Goal: Transaction & Acquisition: Purchase product/service

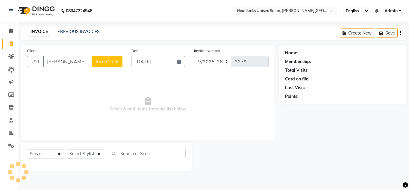
select select "6850"
select select "service"
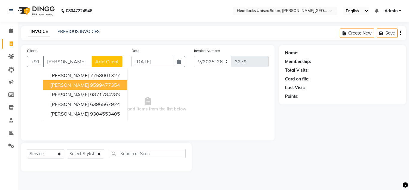
click at [62, 82] on span "[PERSON_NAME]" at bounding box center [69, 85] width 39 height 6
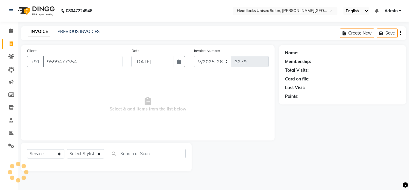
type input "9599477354"
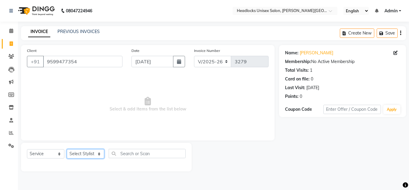
click at [90, 154] on select "Select Stylist [PERSON_NAME] Jannat Kaif [DATE] [PERSON_NAME] [PERSON_NAME] [PE…" at bounding box center [85, 153] width 37 height 9
select select "53613"
click at [67, 149] on select "Select Stylist [PERSON_NAME] Jannat Kaif [DATE] [PERSON_NAME] [PERSON_NAME] [PE…" at bounding box center [85, 153] width 37 height 9
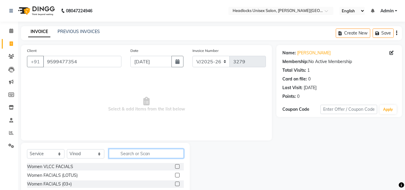
click at [124, 153] on input "text" at bounding box center [146, 153] width 75 height 9
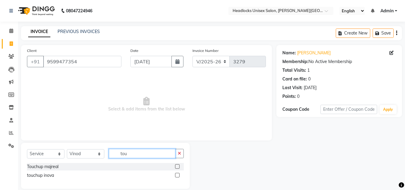
type input "tou"
click at [176, 165] on label at bounding box center [177, 166] width 4 height 4
click at [176, 165] on input "checkbox" at bounding box center [177, 166] width 4 height 4
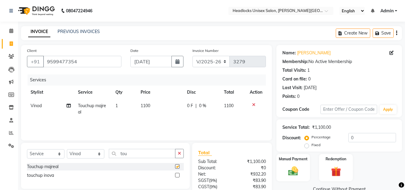
checkbox input "false"
click at [145, 106] on span "1100" at bounding box center [145, 105] width 10 height 5
select select "53613"
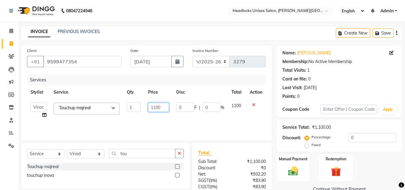
click at [155, 108] on input "1100" at bounding box center [158, 106] width 21 height 9
type input "1000"
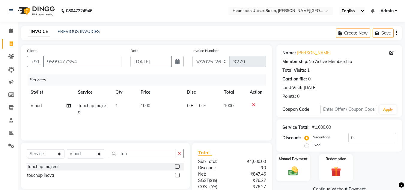
click at [379, 169] on div "Manual Payment Redemption" at bounding box center [339, 167] width 134 height 27
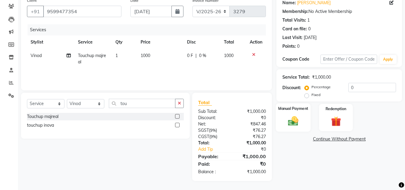
click at [293, 121] on img at bounding box center [292, 121] width 17 height 12
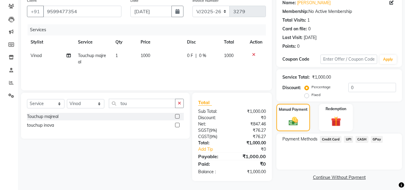
click at [347, 139] on span "UPI" at bounding box center [347, 139] width 9 height 7
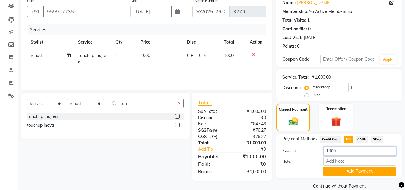
click at [330, 150] on input "1000" at bounding box center [359, 150] width 72 height 9
type input "1500"
click at [336, 169] on button "Add Payment" at bounding box center [359, 170] width 72 height 9
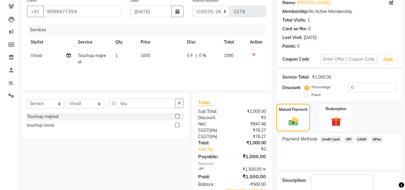
scroll to position [84, 0]
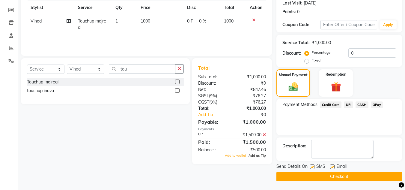
click at [258, 156] on span "Add as Tip" at bounding box center [256, 155] width 17 height 4
click at [312, 173] on button "Checkout" at bounding box center [338, 176] width 125 height 9
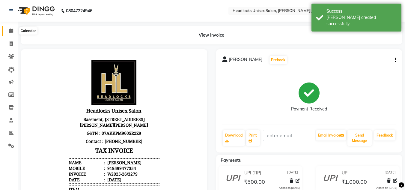
click at [10, 30] on icon at bounding box center [11, 30] width 4 height 4
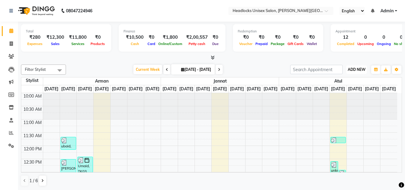
click at [360, 70] on span "ADD NEW" at bounding box center [356, 69] width 18 height 4
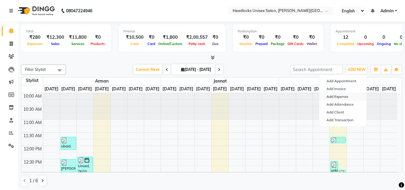
click at [334, 96] on link "Add Expense" at bounding box center [342, 97] width 47 height 8
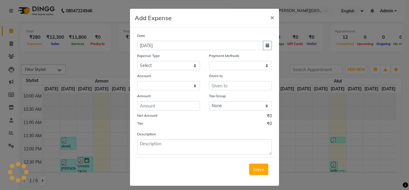
select select "1"
select select "5907"
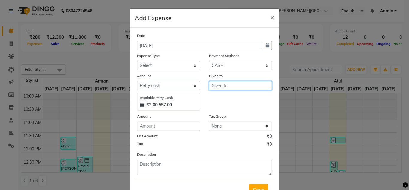
click at [221, 85] on input "text" at bounding box center [240, 85] width 63 height 9
type input "b"
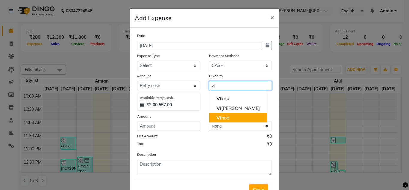
click at [214, 115] on button "Vi nod" at bounding box center [238, 118] width 58 height 10
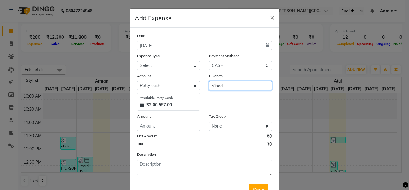
type input "Vinod"
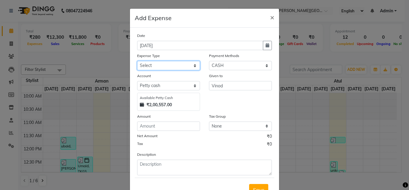
click at [194, 66] on select "Select Advance Salary Bank charges Car maintenance Cash transfer to bank Cash t…" at bounding box center [168, 65] width 63 height 9
select select "16795"
click at [137, 61] on select "Select Advance Salary Bank charges Car maintenance Cash transfer to bank Cash t…" at bounding box center [168, 65] width 63 height 9
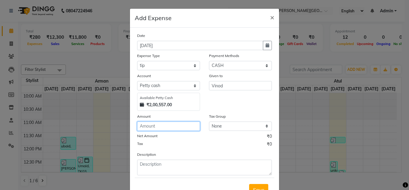
click at [166, 126] on input "number" at bounding box center [168, 125] width 63 height 9
type input "500"
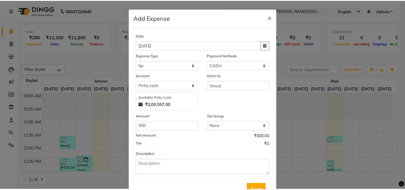
scroll to position [25, 0]
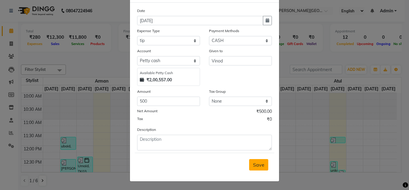
click at [254, 168] on button "Save" at bounding box center [258, 164] width 19 height 11
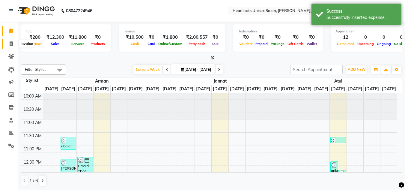
click at [12, 44] on icon at bounding box center [11, 43] width 3 height 4
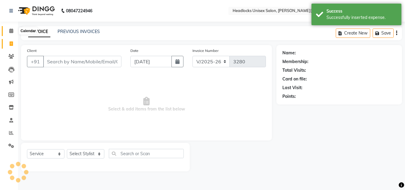
click at [10, 28] on icon at bounding box center [11, 30] width 4 height 4
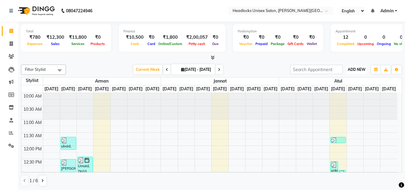
click at [353, 68] on span "ADD NEW" at bounding box center [356, 69] width 18 height 4
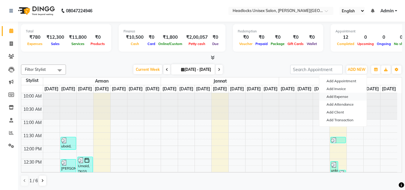
click at [331, 97] on link "Add Expense" at bounding box center [342, 97] width 47 height 8
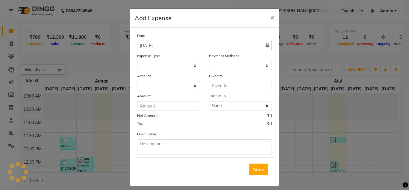
select select
select select "1"
select select "5907"
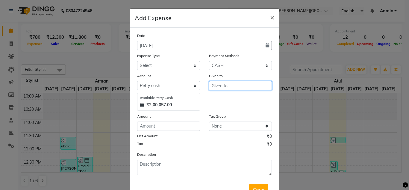
click at [227, 83] on input "text" at bounding box center [240, 85] width 63 height 9
type input "r"
type input "[PERSON_NAME] disposable"
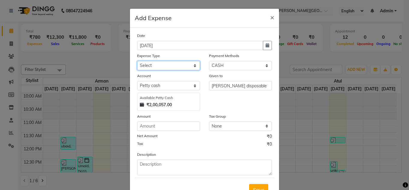
click at [192, 65] on select "Select Advance Salary Bank charges Car maintenance Cash transfer to bank Cash t…" at bounding box center [168, 65] width 63 height 9
select select "16779"
click at [137, 61] on select "Select Advance Salary Bank charges Car maintenance Cash transfer to bank Cash t…" at bounding box center [168, 65] width 63 height 9
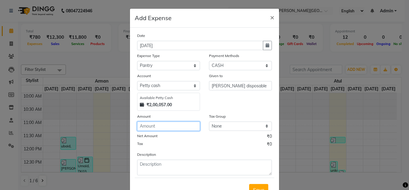
click at [147, 126] on input "number" at bounding box center [168, 125] width 63 height 9
type input "1285"
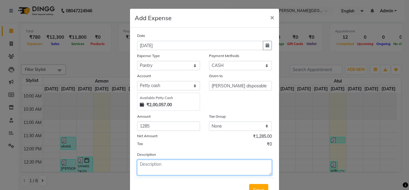
click at [150, 165] on textarea at bounding box center [204, 167] width 135 height 16
click at [146, 165] on textarea "Disposble products" at bounding box center [204, 167] width 135 height 16
type textarea "Disposable products"
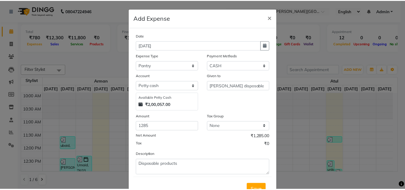
scroll to position [25, 0]
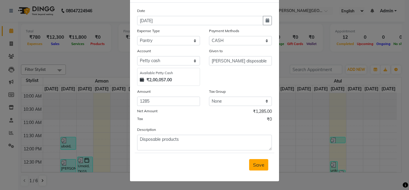
click at [263, 165] on button "Save" at bounding box center [258, 164] width 19 height 11
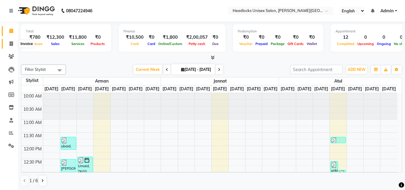
click at [13, 42] on icon at bounding box center [11, 43] width 3 height 4
select select "service"
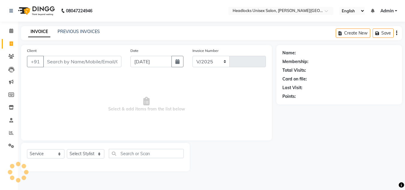
select select "6850"
type input "3280"
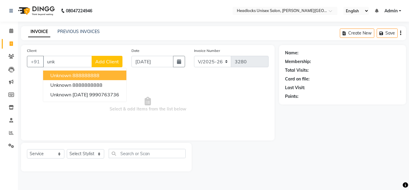
click at [75, 72] on ngb-highlight "888888888" at bounding box center [85, 75] width 27 height 6
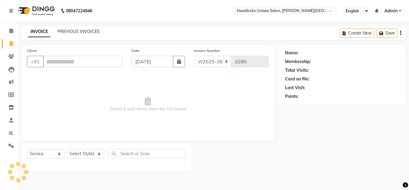
type input "888888888"
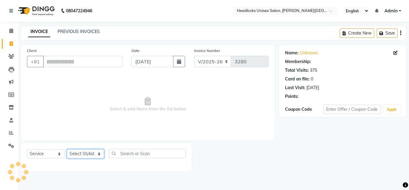
click at [95, 154] on select "Select Stylist [PERSON_NAME] Jannat Kaif [DATE] [PERSON_NAME] [PERSON_NAME] [PE…" at bounding box center [85, 153] width 37 height 9
select select "66496"
click at [67, 149] on select "Select Stylist [PERSON_NAME] Jannat Kaif [DATE] [PERSON_NAME] [PERSON_NAME] [PE…" at bounding box center [85, 153] width 37 height 9
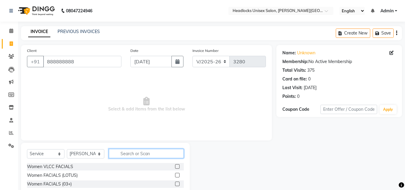
click at [138, 152] on input "text" at bounding box center [146, 153] width 75 height 9
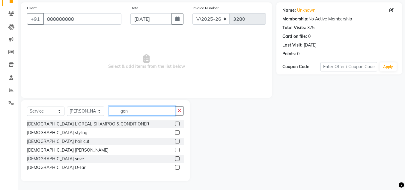
type input "gen"
click at [177, 149] on label at bounding box center [177, 149] width 4 height 4
click at [177, 149] on input "checkbox" at bounding box center [177, 150] width 4 height 4
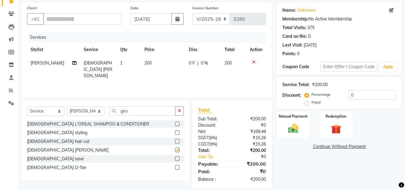
checkbox input "false"
click at [296, 126] on img at bounding box center [292, 128] width 17 height 12
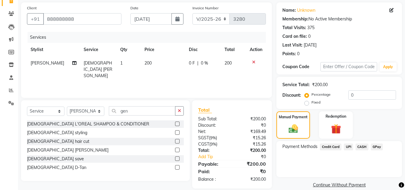
click at [360, 144] on span "CASH" at bounding box center [361, 146] width 13 height 7
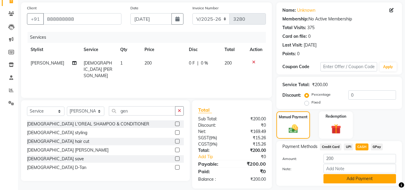
click at [342, 177] on button "Add Payment" at bounding box center [359, 178] width 72 height 9
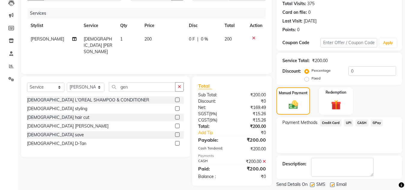
scroll to position [85, 0]
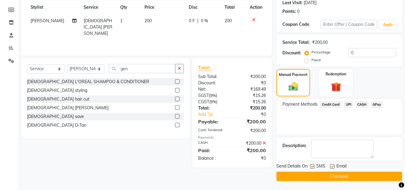
click at [363, 172] on button "Checkout" at bounding box center [338, 175] width 125 height 9
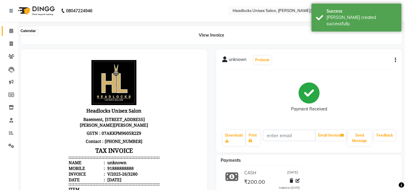
click at [10, 30] on icon at bounding box center [11, 30] width 4 height 4
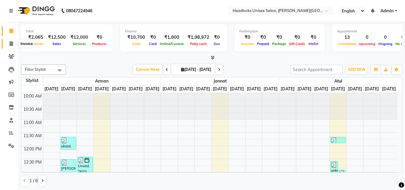
click at [11, 44] on icon at bounding box center [11, 43] width 3 height 4
select select "service"
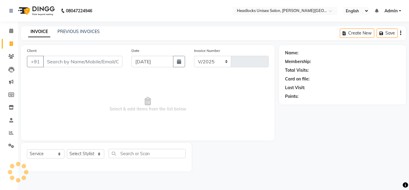
select select "6850"
type input "3281"
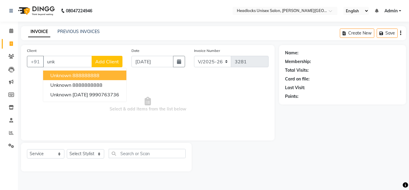
click at [81, 77] on ngb-highlight "888888888" at bounding box center [85, 75] width 27 height 6
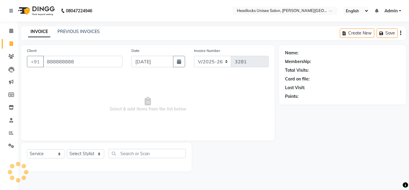
type input "888888888"
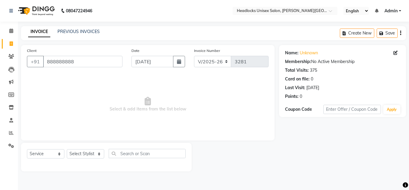
click at [178, 120] on span "Select & add items from the list below" at bounding box center [148, 104] width 242 height 60
click at [95, 153] on select "Select Stylist [PERSON_NAME] Jannat Kaif [DATE] [PERSON_NAME] [PERSON_NAME] [PE…" at bounding box center [85, 153] width 37 height 9
select select "66496"
click at [67, 149] on select "Select Stylist [PERSON_NAME] Jannat Kaif [DATE] [PERSON_NAME] [PERSON_NAME] [PE…" at bounding box center [85, 153] width 37 height 9
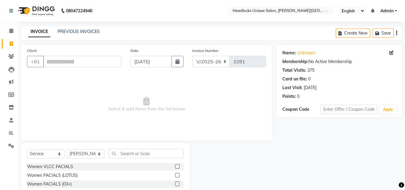
click at [233, 101] on span "Select & add items from the list below" at bounding box center [146, 104] width 239 height 60
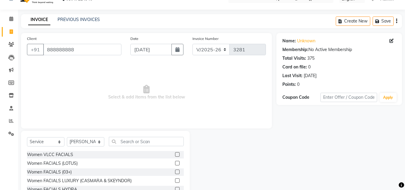
scroll to position [50, 0]
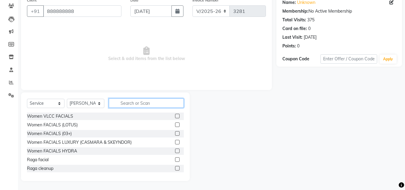
click at [125, 104] on input "text" at bounding box center [146, 102] width 75 height 9
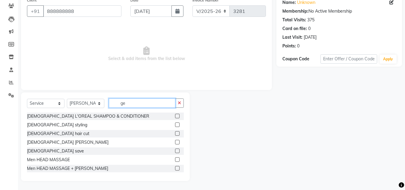
type input "ge"
click at [175, 149] on label at bounding box center [177, 150] width 4 height 4
click at [175, 149] on input "checkbox" at bounding box center [177, 151] width 4 height 4
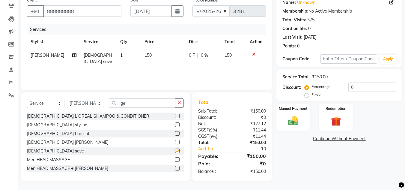
checkbox input "false"
click at [228, 118] on div "Discount:" at bounding box center [212, 117] width 38 height 6
click at [289, 116] on img at bounding box center [292, 120] width 17 height 12
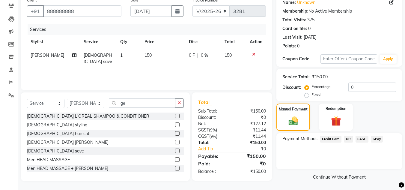
click at [361, 140] on span "CASH" at bounding box center [361, 138] width 13 height 7
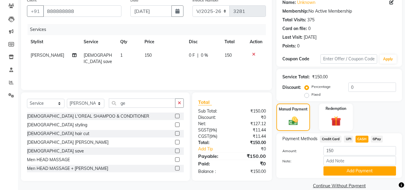
click at [376, 100] on div "Service Total: ₹150.00 Discount: Percentage Fixed 0" at bounding box center [338, 85] width 125 height 32
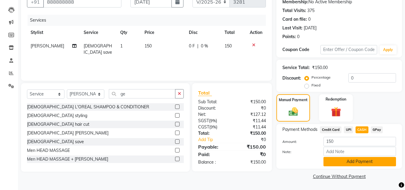
click at [350, 161] on button "Add Payment" at bounding box center [359, 161] width 72 height 9
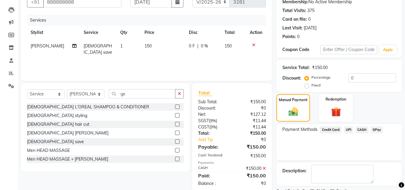
click at [344, 149] on div "Payment Methods Credit Card UPI CASH GPay" at bounding box center [338, 142] width 125 height 36
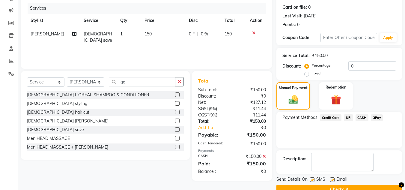
scroll to position [85, 0]
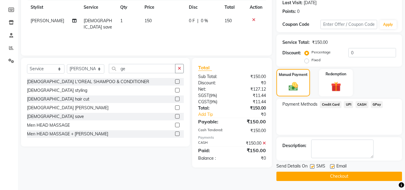
click at [342, 175] on button "Checkout" at bounding box center [338, 175] width 125 height 9
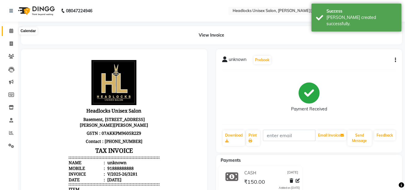
click at [11, 31] on icon at bounding box center [11, 30] width 4 height 4
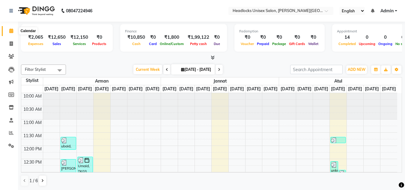
click at [10, 31] on icon at bounding box center [11, 30] width 4 height 4
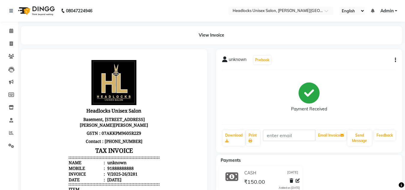
drag, startPoint x: 36, startPoint y: 55, endPoint x: 54, endPoint y: 131, distance: 78.0
click at [54, 131] on body "Headlocks Unisex Salon [STREET_ADDRESS][PERSON_NAME][PERSON_NAME] GSTN : 07AKKP…" at bounding box center [113, 177] width 169 height 240
click at [9, 31] on icon at bounding box center [11, 30] width 4 height 4
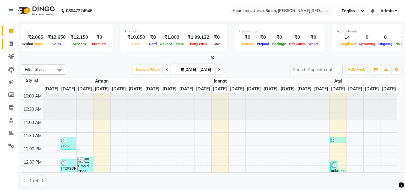
click at [11, 43] on icon at bounding box center [11, 43] width 3 height 4
select select "service"
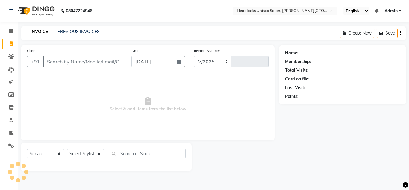
select select "6850"
type input "3282"
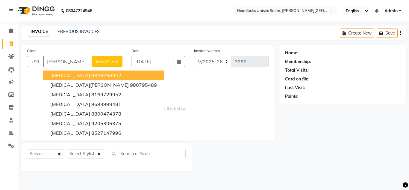
click at [91, 74] on ngb-highlight "8826268942" at bounding box center [106, 75] width 30 height 6
type input "8826268942"
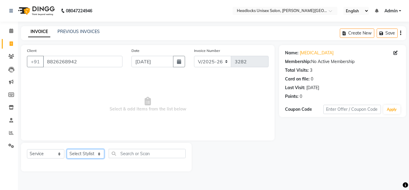
click at [78, 154] on select "Select Stylist [PERSON_NAME] Jannat Kaif [DATE] [PERSON_NAME] [PERSON_NAME] [PE…" at bounding box center [85, 153] width 37 height 9
select select "53615"
click at [67, 149] on select "Select Stylist [PERSON_NAME] Jannat Kaif [DATE] [PERSON_NAME] [PERSON_NAME] [PE…" at bounding box center [85, 153] width 37 height 9
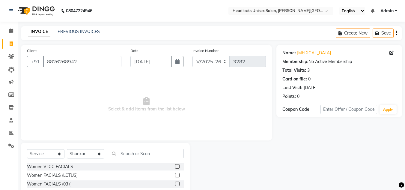
click at [88, 106] on span "Select & add items from the list below" at bounding box center [146, 104] width 239 height 60
click at [216, 123] on span "Select & add items from the list below" at bounding box center [146, 104] width 239 height 60
click at [134, 155] on input "text" at bounding box center [146, 153] width 75 height 9
type input "pedi"
click at [177, 166] on label at bounding box center [177, 166] width 4 height 4
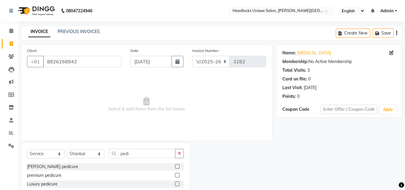
click at [177, 166] on input "checkbox" at bounding box center [177, 166] width 4 height 4
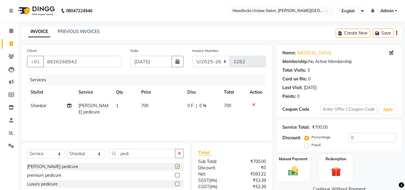
checkbox input "false"
click at [154, 107] on td "700" at bounding box center [160, 109] width 46 height 20
select select "53615"
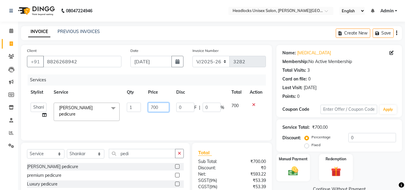
click at [161, 105] on input "700" at bounding box center [158, 106] width 21 height 9
type input "7"
type input "500"
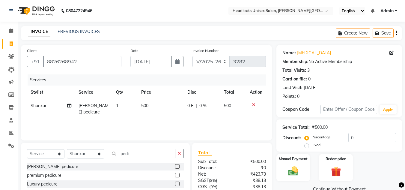
click at [154, 122] on div "Services Stylist Service Qty Price Disc Total Action [PERSON_NAME] pedicure 1 5…" at bounding box center [146, 104] width 239 height 60
click at [80, 151] on select "Select Stylist [PERSON_NAME] Jannat Kaif [DATE] [PERSON_NAME] [PERSON_NAME] [PE…" at bounding box center [85, 153] width 37 height 9
select select "53614"
click at [67, 149] on select "Select Stylist [PERSON_NAME] Jannat Kaif [DATE] [PERSON_NAME] [PERSON_NAME] [PE…" at bounding box center [85, 153] width 37 height 9
click at [132, 153] on input "pedi" at bounding box center [142, 153] width 66 height 9
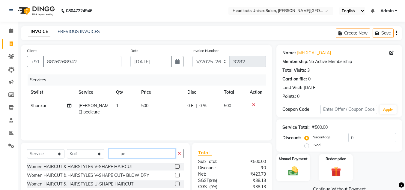
type input "p"
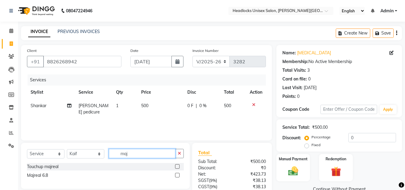
type input "maj"
click at [178, 165] on label at bounding box center [177, 166] width 4 height 4
click at [178, 165] on input "checkbox" at bounding box center [177, 166] width 4 height 4
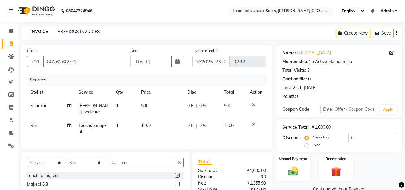
checkbox input "false"
click at [156, 119] on td "1100" at bounding box center [160, 129] width 46 height 20
select select "53614"
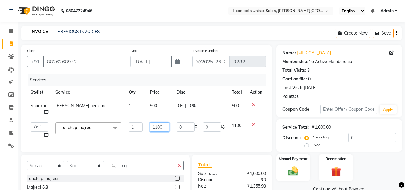
click at [165, 126] on input "1100" at bounding box center [160, 126] width 20 height 9
type input "1000"
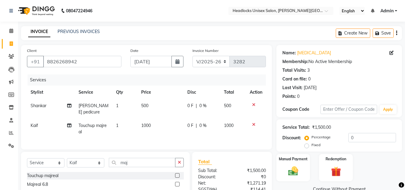
click at [163, 138] on div "Services Stylist Service Qty Price Disc Total Action [PERSON_NAME] pedicure 1 5…" at bounding box center [146, 108] width 239 height 69
click at [75, 160] on select "Select Stylist [PERSON_NAME] Jannat Kaif [DATE] [PERSON_NAME] [PERSON_NAME] [PE…" at bounding box center [85, 162] width 37 height 9
select select "53620"
click at [67, 158] on select "Select Stylist [PERSON_NAME] Jannat Kaif [DATE] [PERSON_NAME] [PERSON_NAME] [PE…" at bounding box center [85, 162] width 37 height 9
click at [129, 163] on input "maj" at bounding box center [142, 161] width 66 height 9
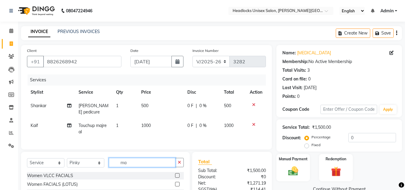
type input "m"
type input "eye"
click at [234, 173] on div "₹0" at bounding box center [251, 176] width 38 height 6
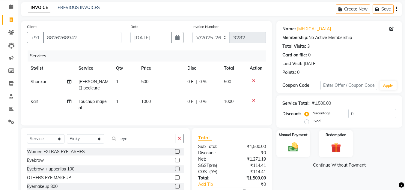
scroll to position [36, 0]
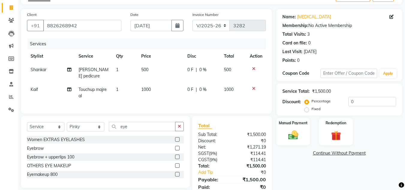
click at [177, 146] on label at bounding box center [177, 148] width 4 height 4
click at [177, 146] on input "checkbox" at bounding box center [177, 148] width 4 height 4
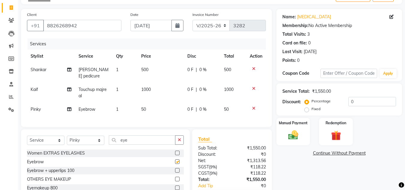
checkbox input "false"
click at [295, 126] on div "Manual Payment" at bounding box center [292, 131] width 35 height 28
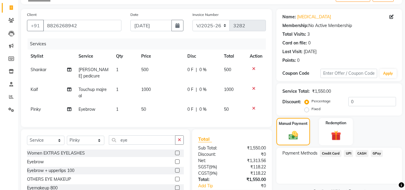
click at [389, 127] on div "Manual Payment Redemption" at bounding box center [339, 131] width 134 height 27
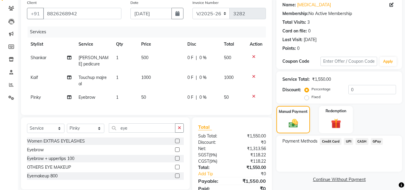
scroll to position [71, 0]
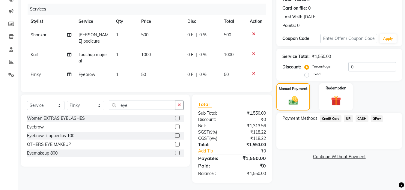
click at [348, 118] on span "UPI" at bounding box center [347, 118] width 9 height 7
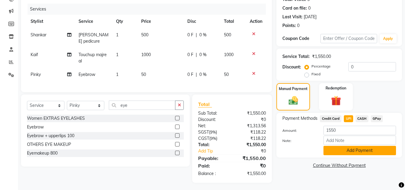
click at [352, 149] on button "Add Payment" at bounding box center [359, 150] width 72 height 9
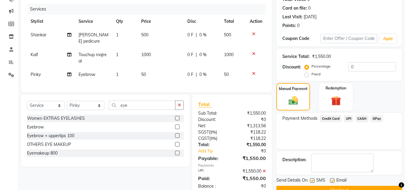
click at [349, 137] on div "Payment Methods Credit Card UPI CASH GPay" at bounding box center [338, 131] width 125 height 36
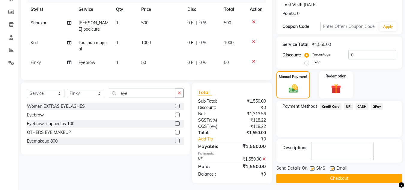
scroll to position [85, 0]
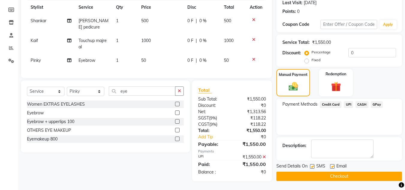
click at [346, 174] on button "Checkout" at bounding box center [338, 175] width 125 height 9
